Goal: Information Seeking & Learning: Understand process/instructions

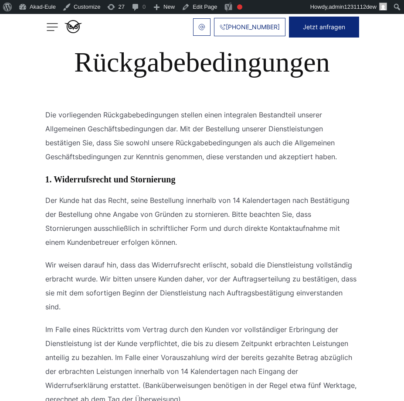
click at [341, 32] on button "Jetzt anfragen" at bounding box center [324, 27] width 70 height 21
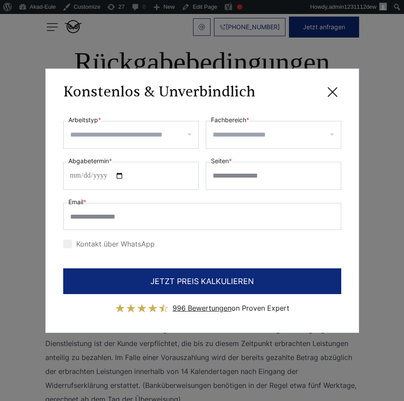
click at [335, 88] on icon at bounding box center [332, 91] width 17 height 17
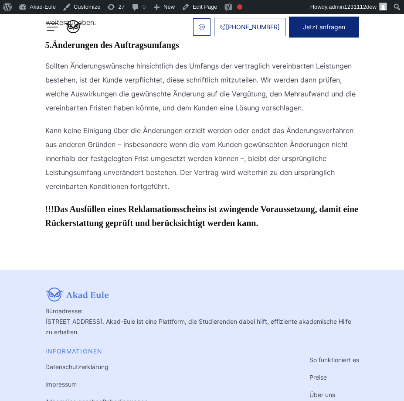
scroll to position [1360, 0]
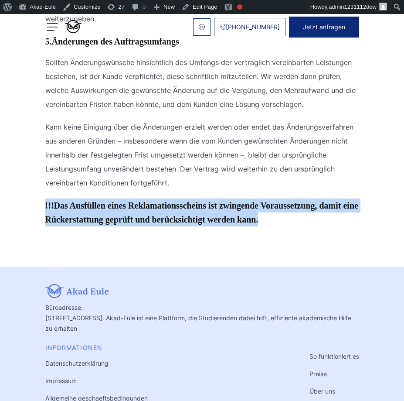
drag, startPoint x: 298, startPoint y: 239, endPoint x: 272, endPoint y: 209, distance: 40.2
click at [283, 226] on h3 "!!! Das Ausfüllen eines Reklamationsscheins ist zwingende Voraussetzung, damit …" at bounding box center [202, 212] width 314 height 28
drag, startPoint x: 285, startPoint y: 236, endPoint x: 224, endPoint y: 202, distance: 69.6
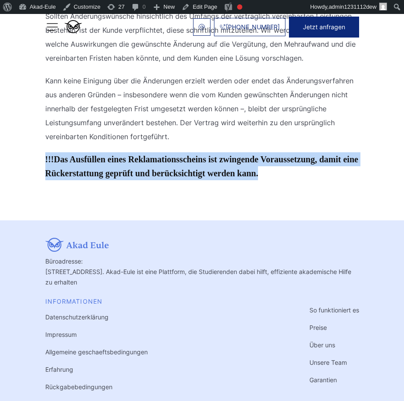
scroll to position [1308, 0]
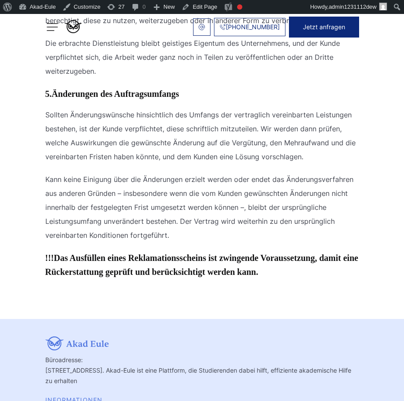
click at [167, 239] on span "Kann keine Einigung über die Änderungen erzielt werden oder endet das Änderungs…" at bounding box center [199, 207] width 308 height 65
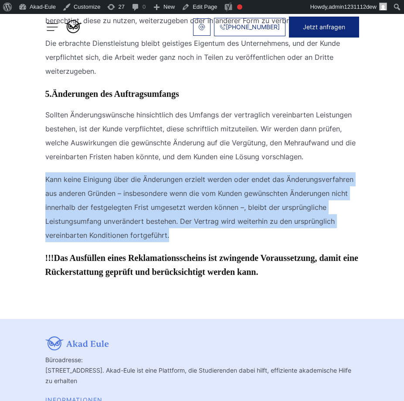
drag, startPoint x: 173, startPoint y: 250, endPoint x: 41, endPoint y: 180, distance: 149.2
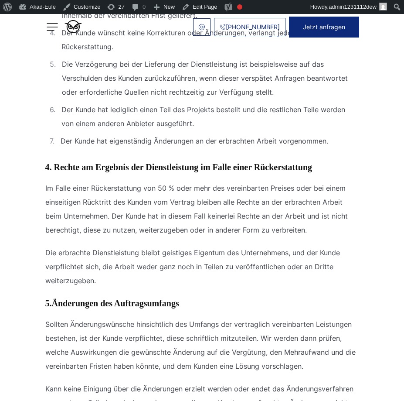
click at [213, 234] on span "Im Falle einer Rückerstattung von 50 % oder mehr des vereinbarten Preises oder …" at bounding box center [196, 209] width 303 height 51
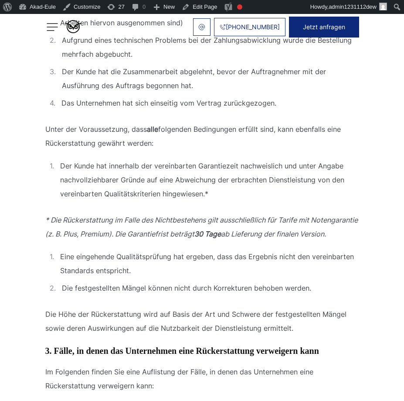
scroll to position [628, 0]
